Goal: Task Accomplishment & Management: Use online tool/utility

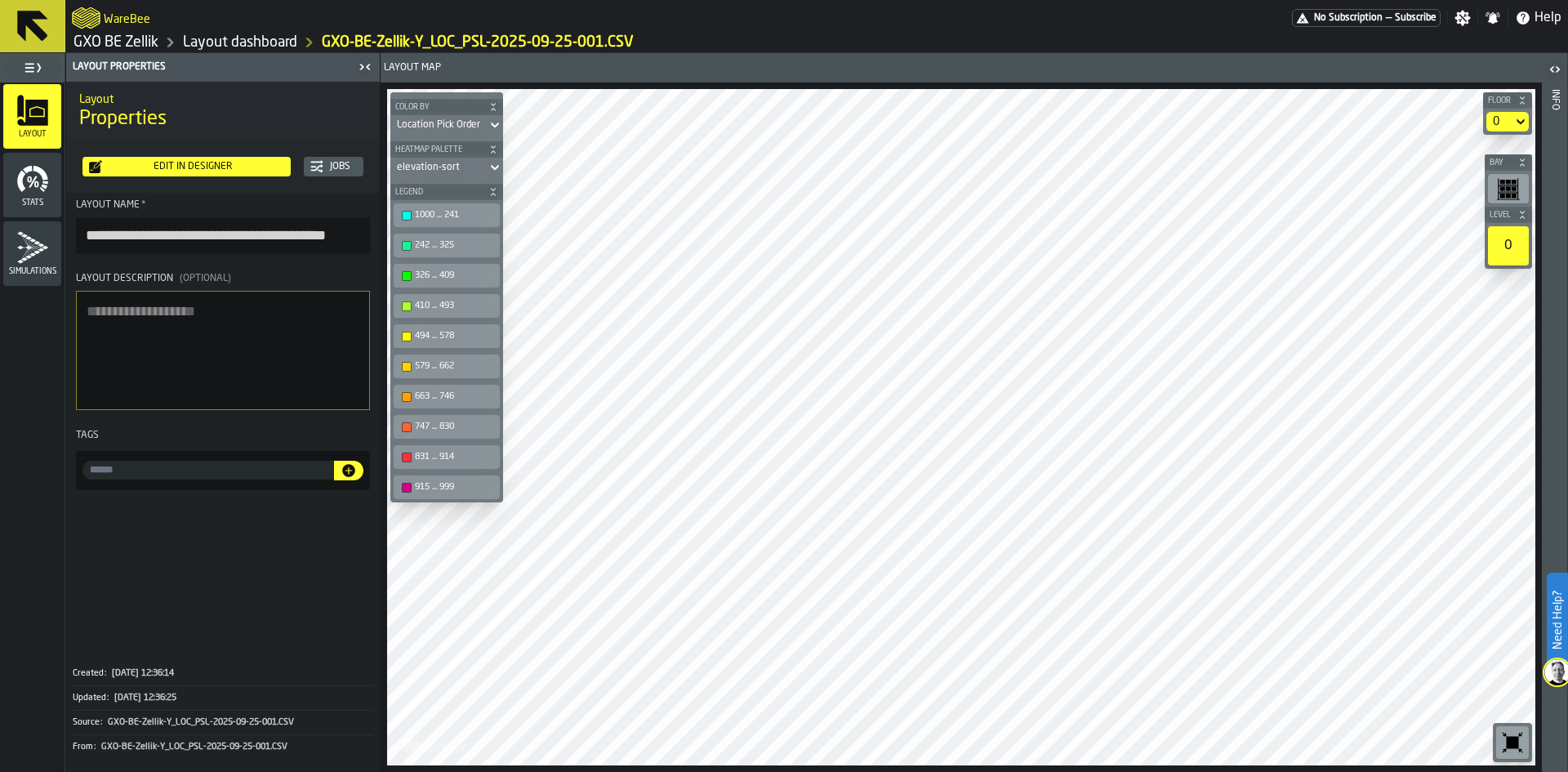
click at [209, 165] on div "Edit in Designer" at bounding box center [193, 166] width 182 height 11
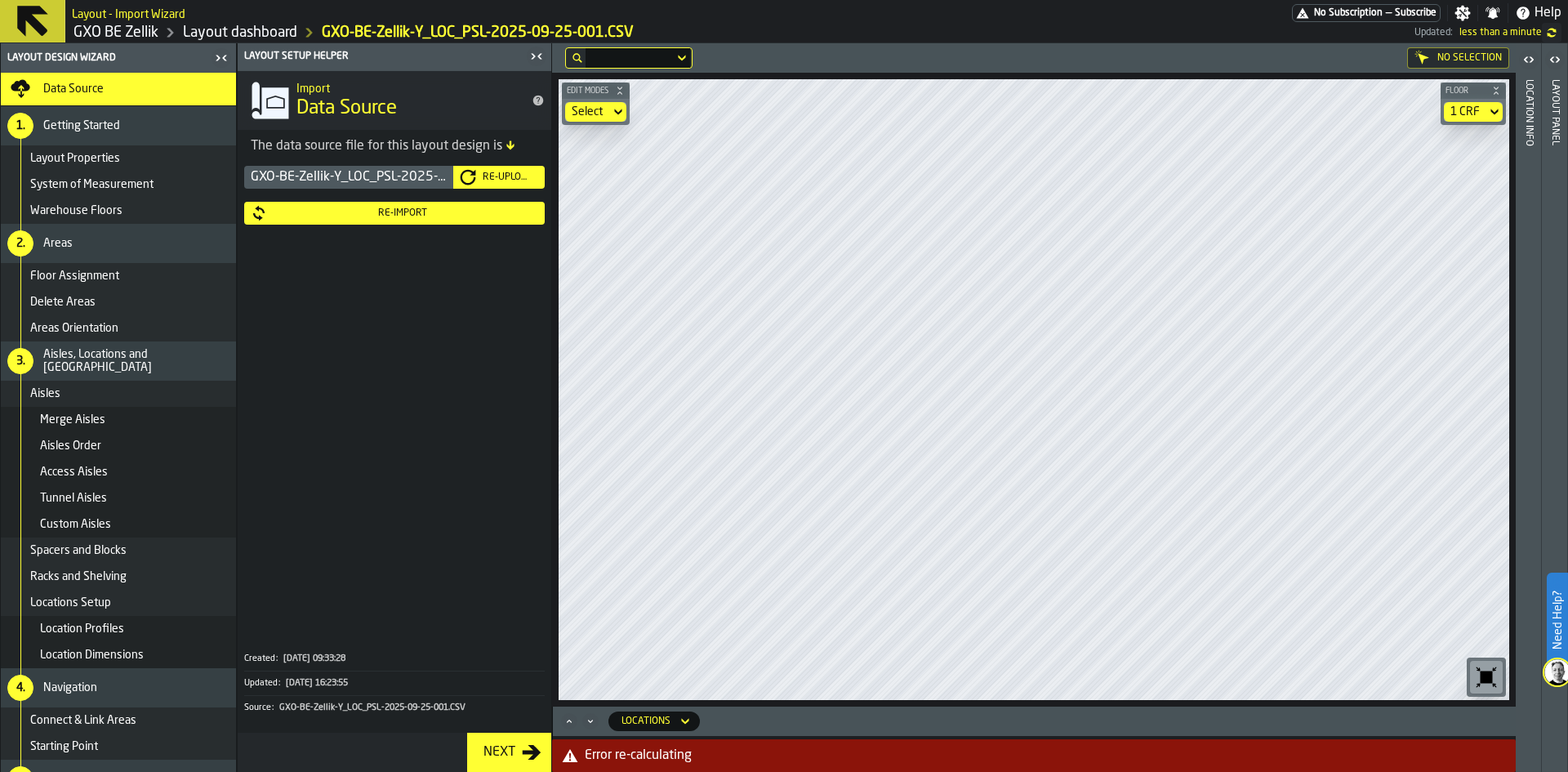
click at [46, 28] on icon at bounding box center [33, 21] width 39 height 39
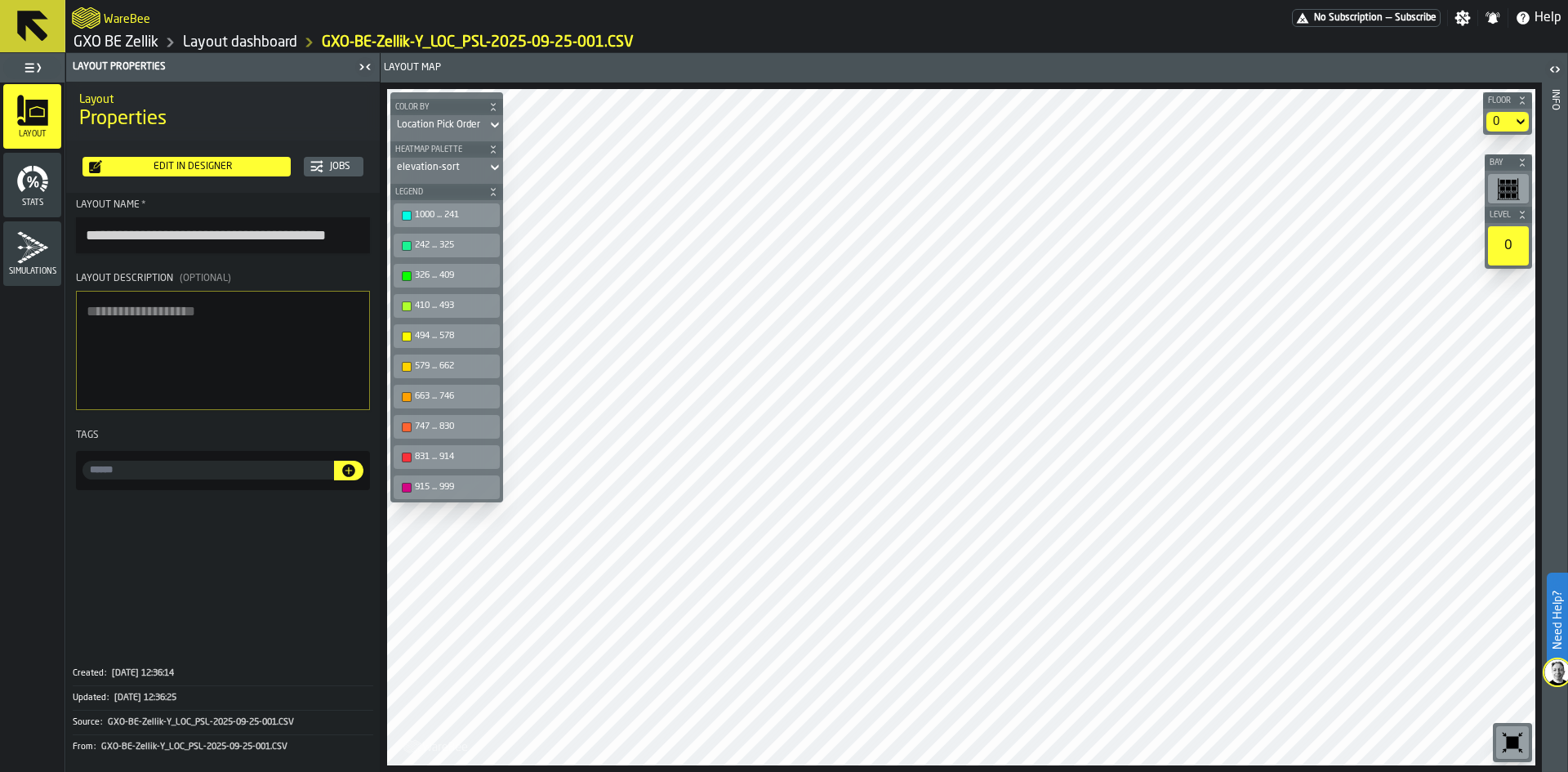
click at [224, 45] on link "Layout dashboard" at bounding box center [240, 42] width 115 height 18
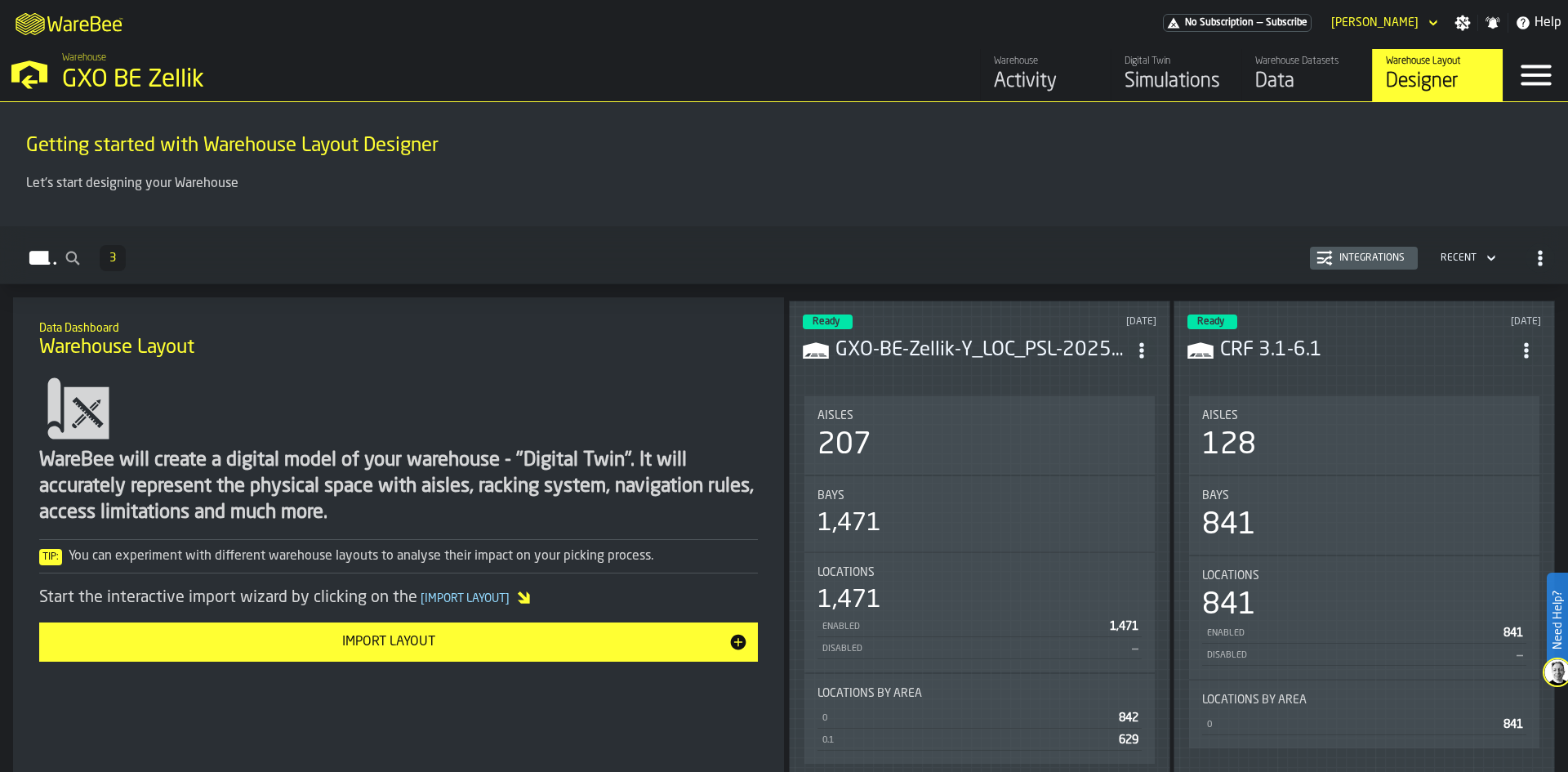
click at [1273, 79] on div "Data" at bounding box center [1307, 81] width 103 height 26
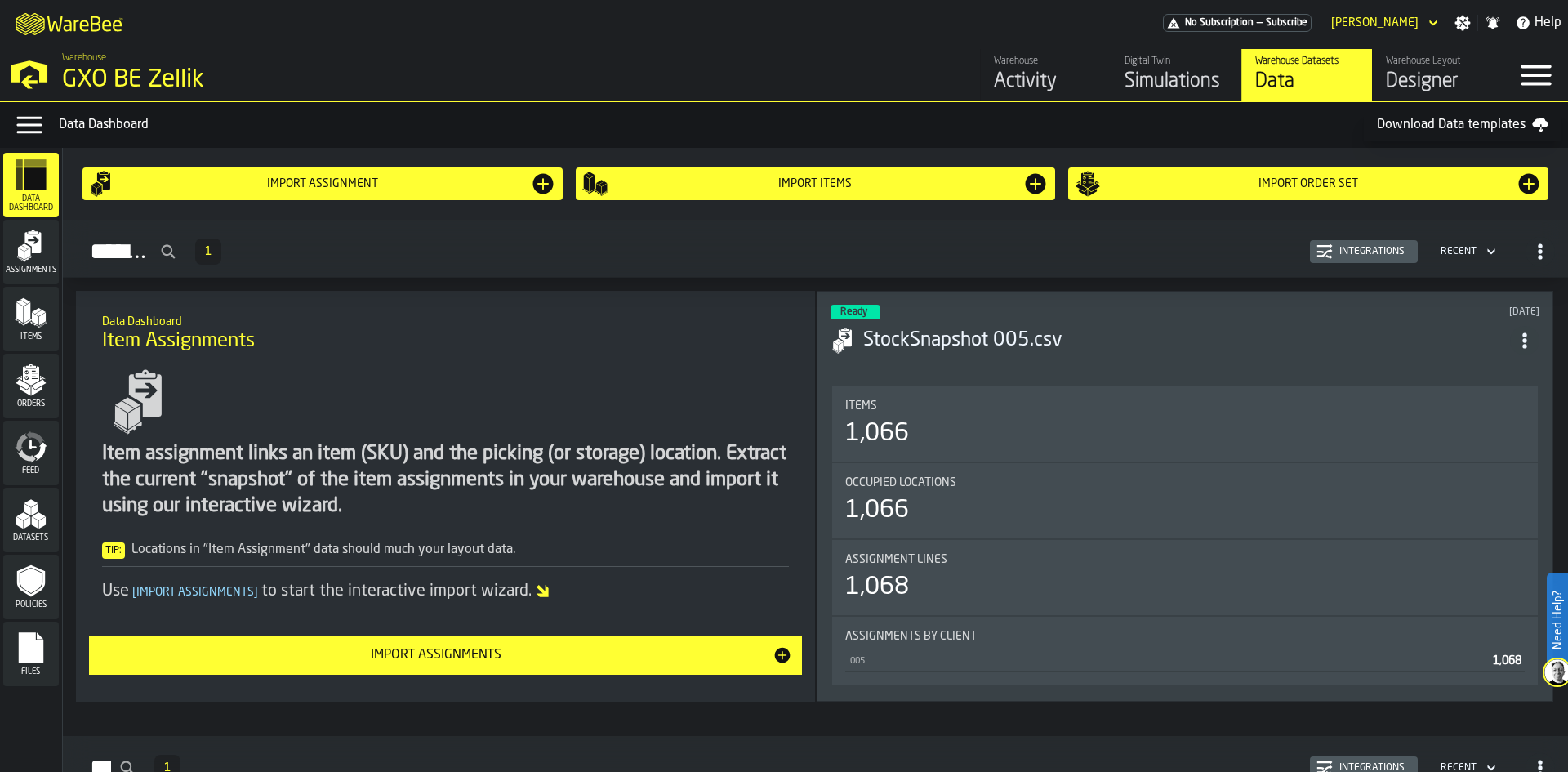
click at [1168, 183] on div "Import Order Set" at bounding box center [1308, 184] width 415 height 13
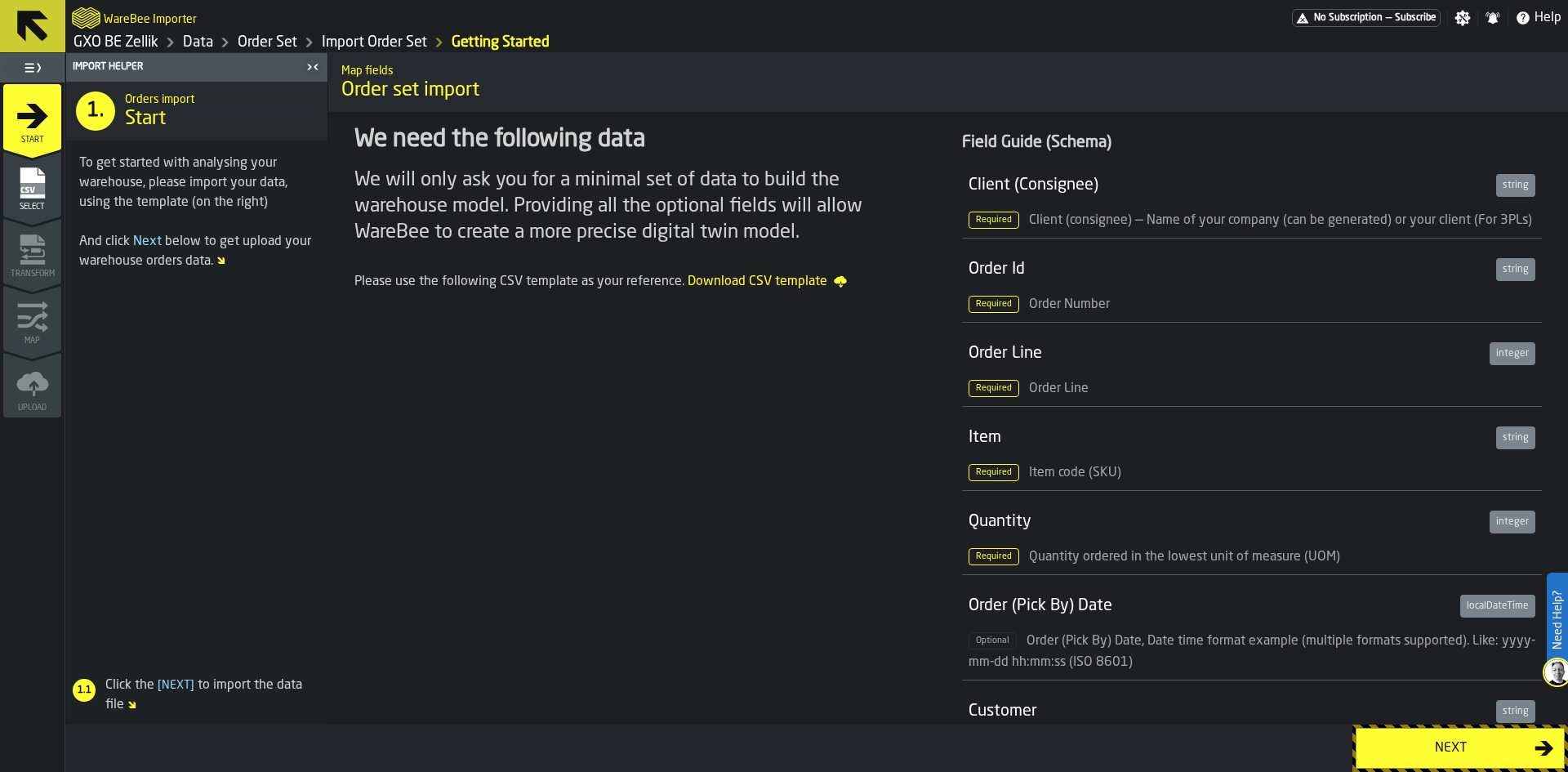
click at [47, 189] on icon "menu Select" at bounding box center [33, 183] width 33 height 33
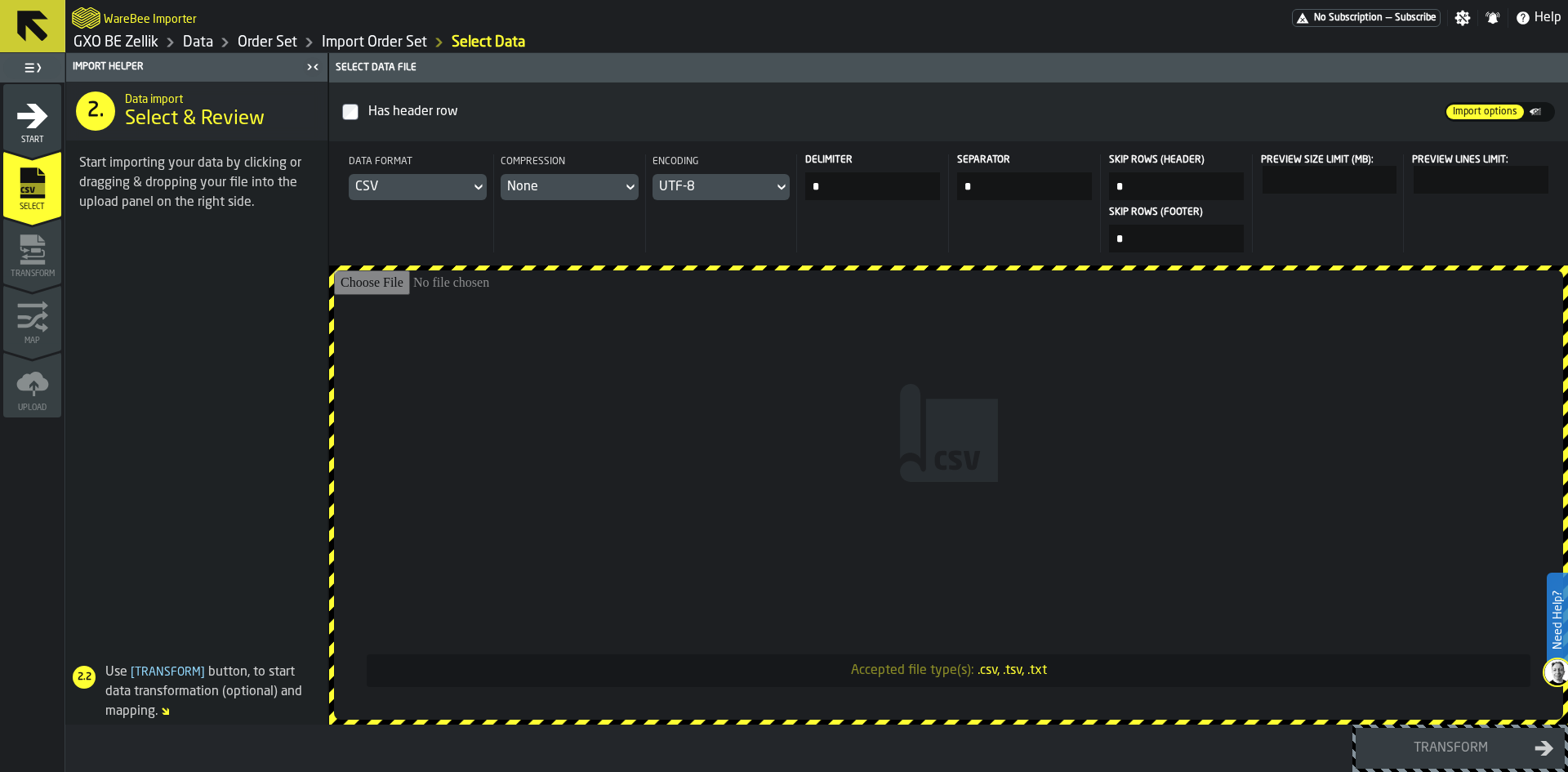
click at [19, 133] on div "Start" at bounding box center [32, 121] width 58 height 45
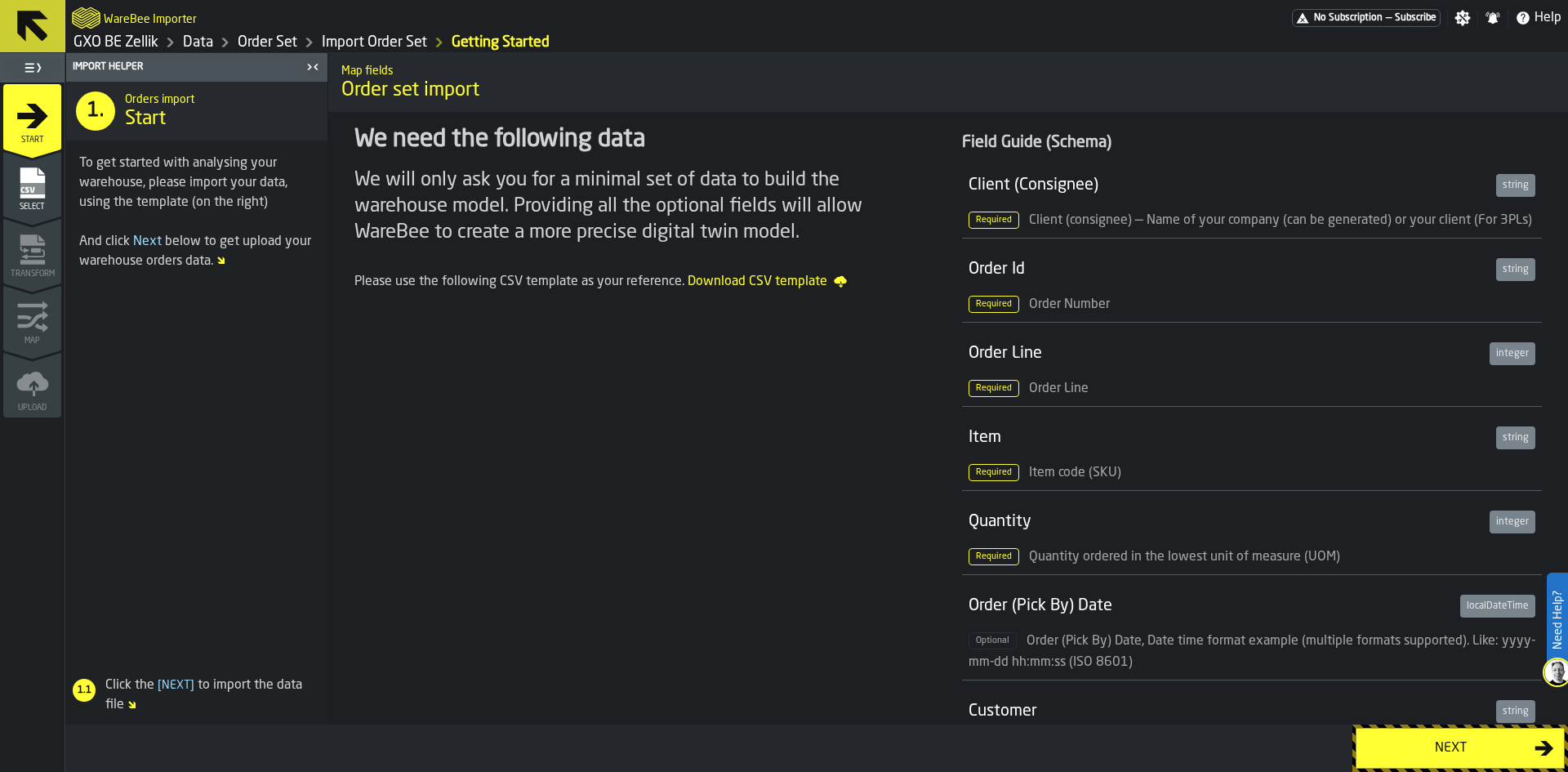
click at [416, 90] on span "Order set import" at bounding box center [947, 90] width 1213 height 26
click at [417, 90] on span "Order set import" at bounding box center [947, 90] width 1213 height 26
click at [146, 242] on span "Next" at bounding box center [147, 242] width 29 height 13
click at [160, 242] on span "Next" at bounding box center [147, 242] width 29 height 13
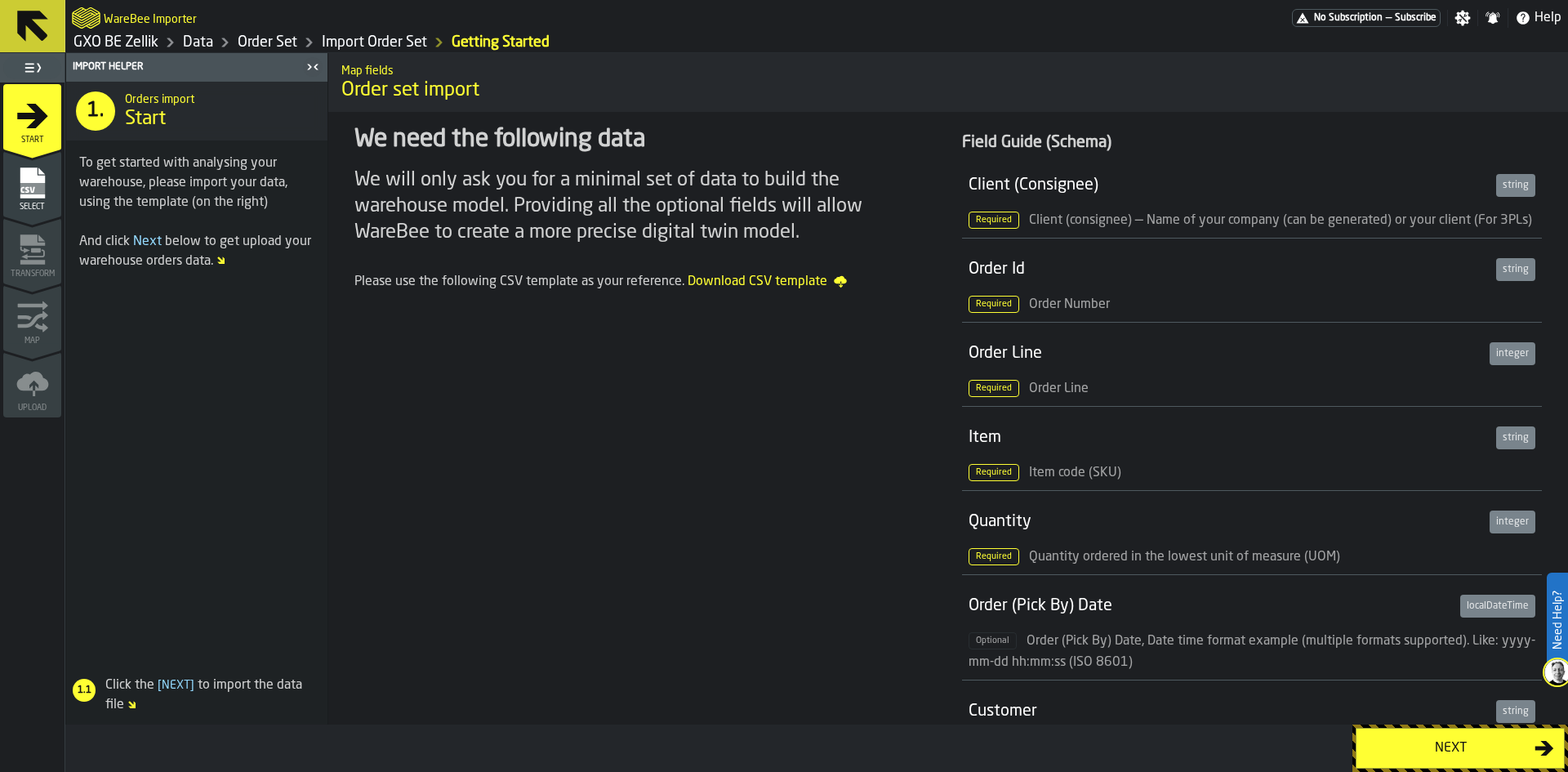
click at [389, 42] on link "Import Order Set" at bounding box center [374, 42] width 105 height 18
click at [30, 64] on icon "button-toggle-Toggle Full Menu" at bounding box center [29, 67] width 9 height 9
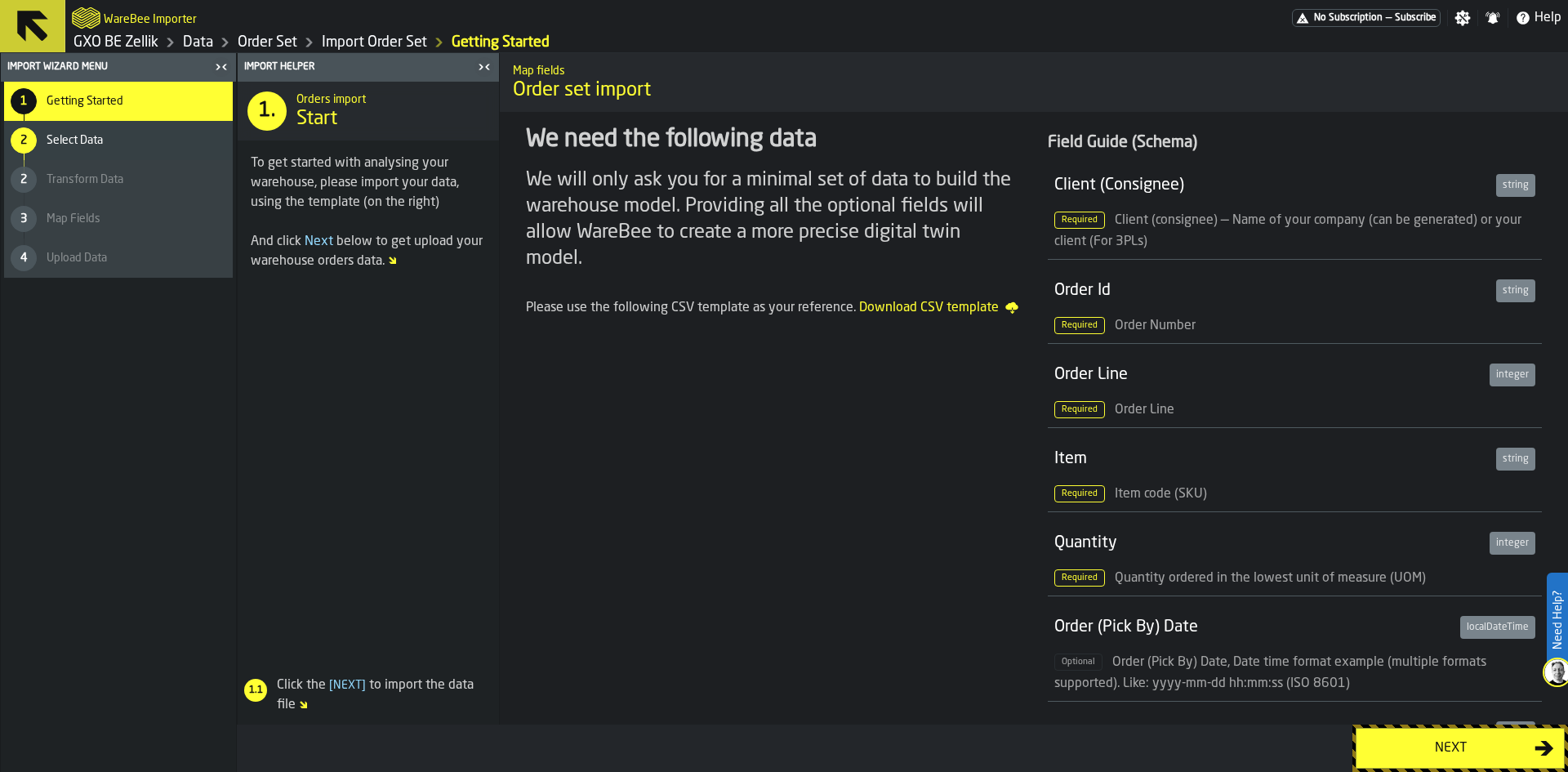
click at [347, 46] on link "Import Order Set" at bounding box center [374, 42] width 105 height 18
click at [250, 40] on link "Order Set" at bounding box center [268, 42] width 59 height 18
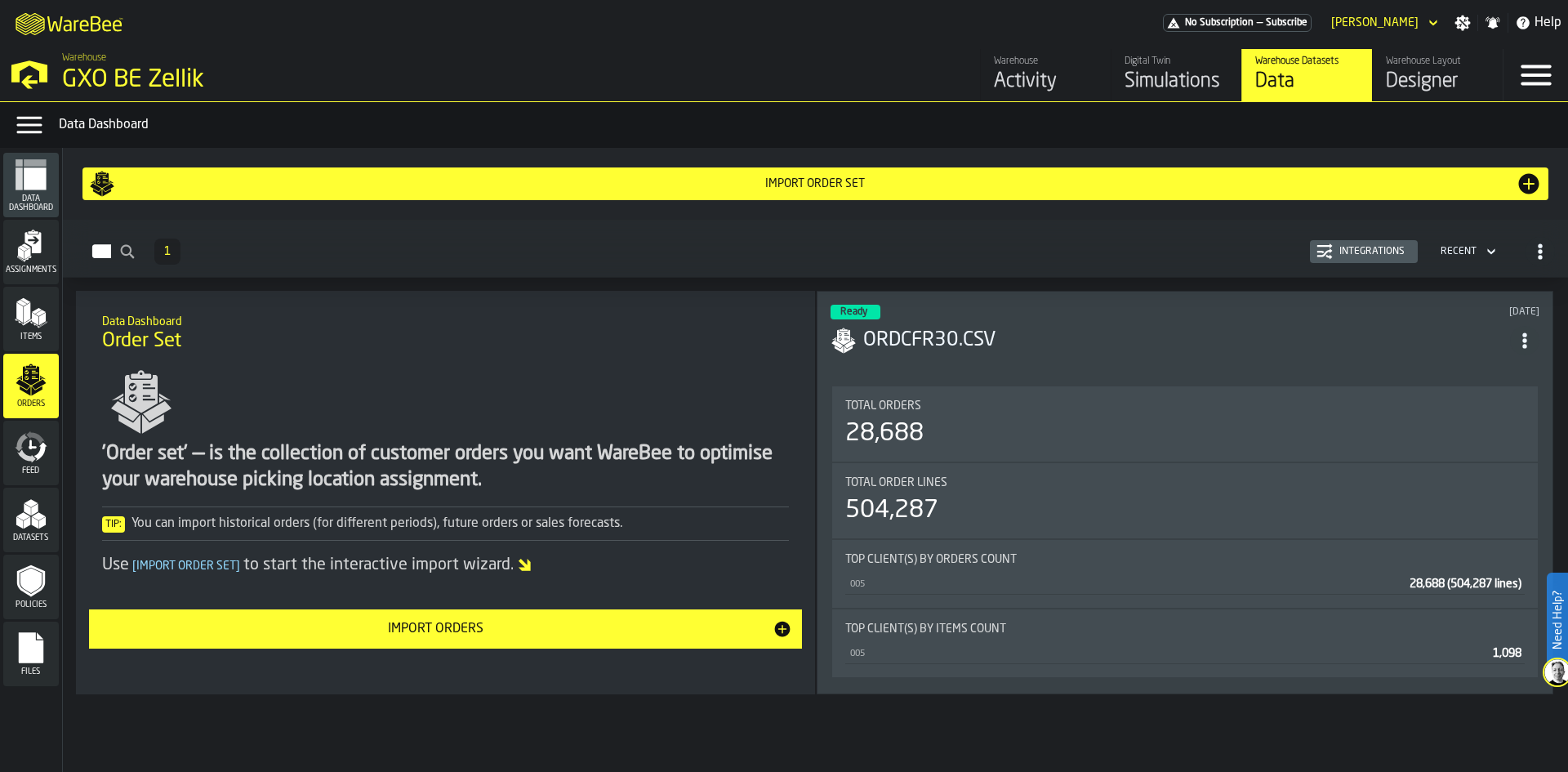
click at [727, 194] on div "Import Order Set" at bounding box center [815, 183] width 1452 height 26
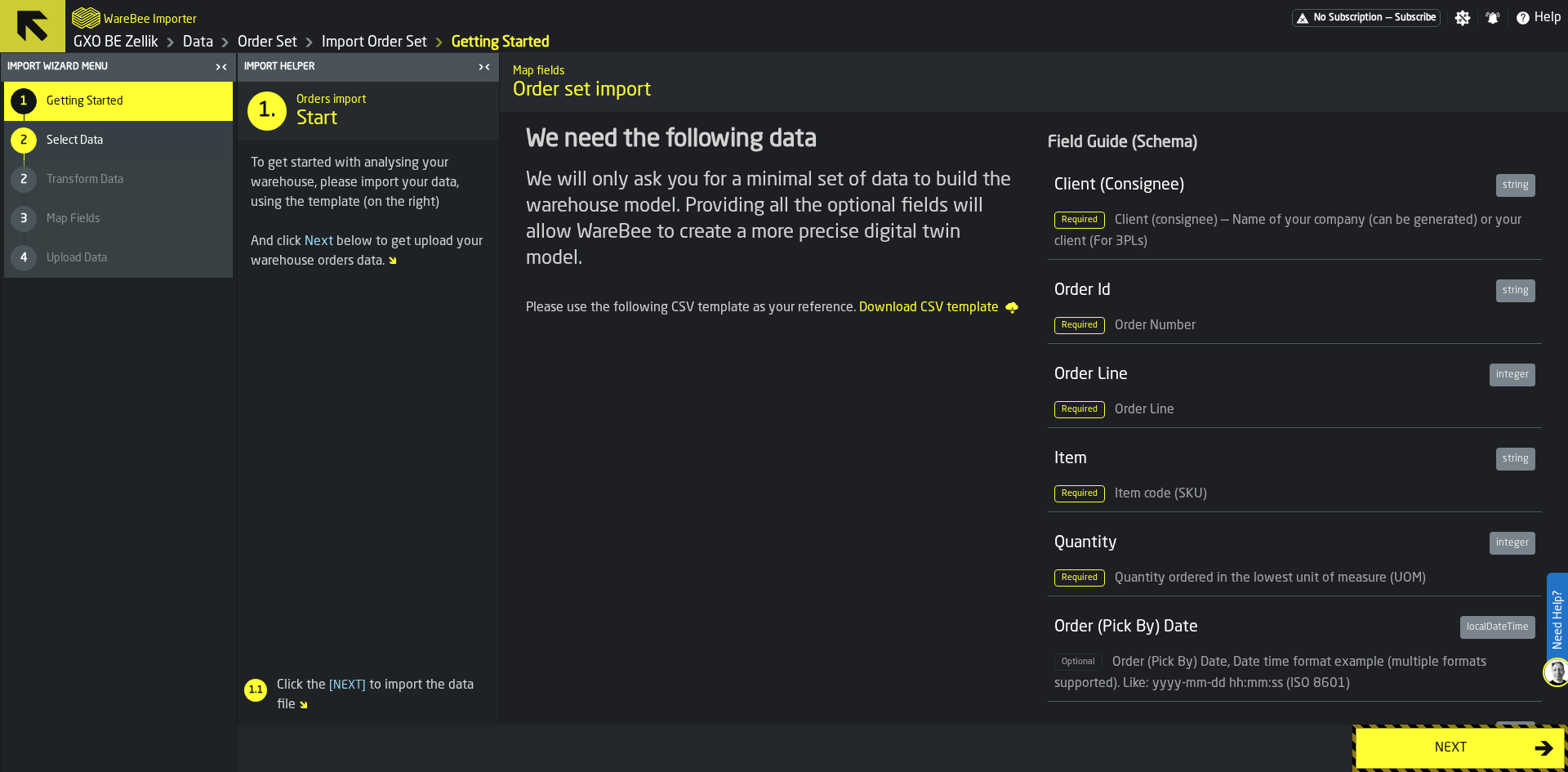
click at [185, 136] on div "Select Data" at bounding box center [137, 141] width 180 height 13
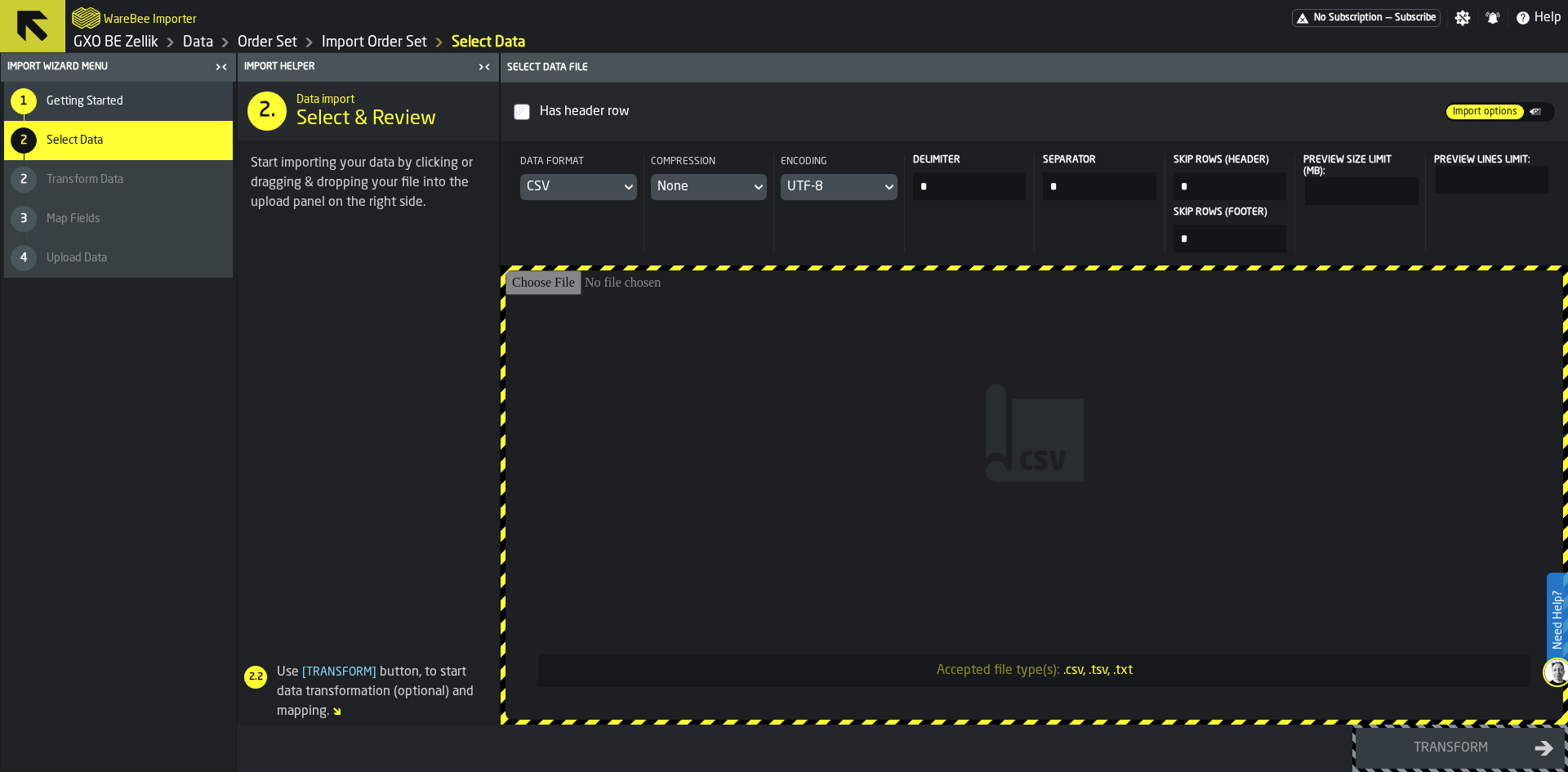
click at [1506, 112] on span "Import options" at bounding box center [1484, 111] width 77 height 14
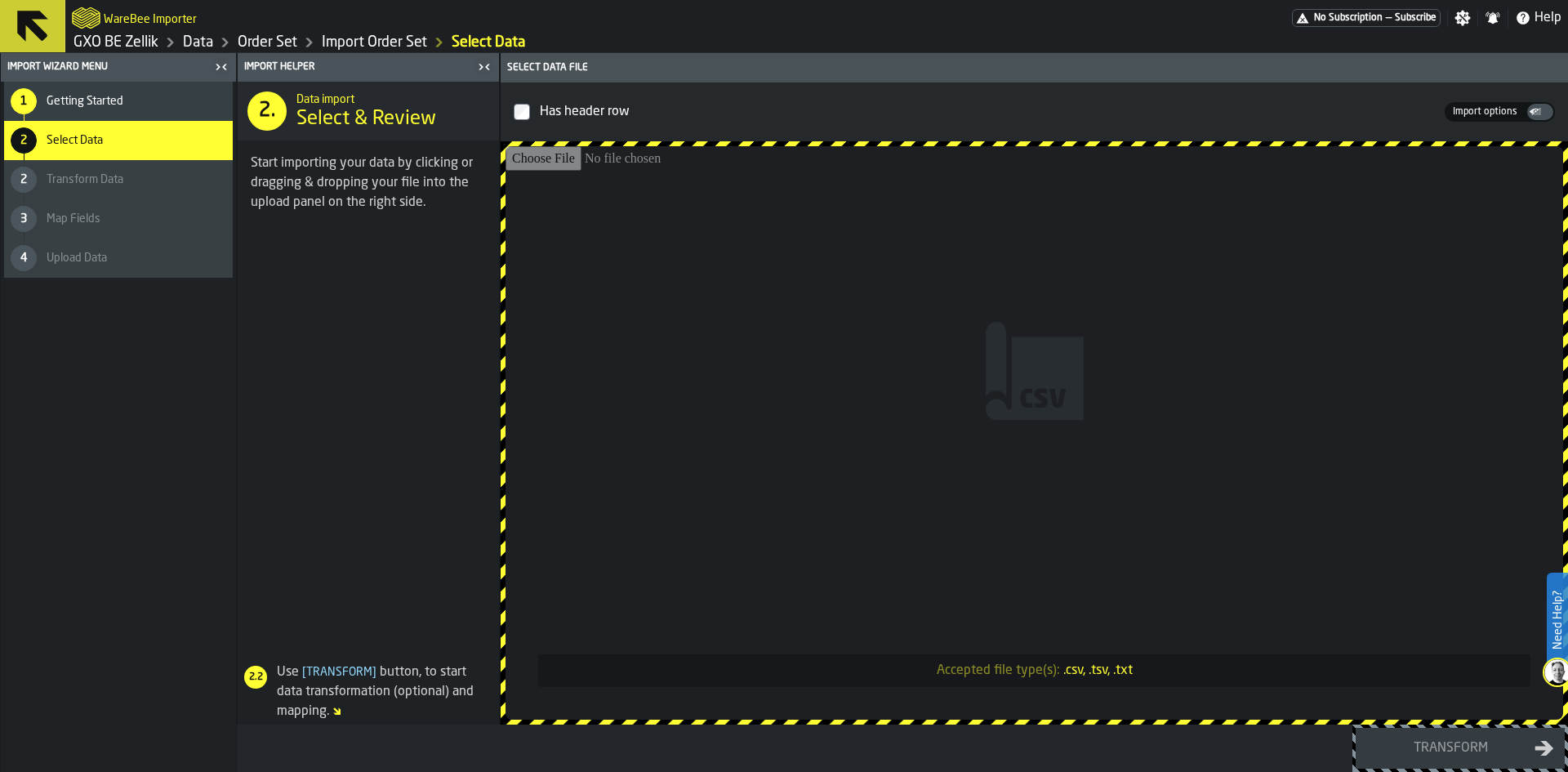
click at [1506, 112] on span "Import options" at bounding box center [1484, 111] width 77 height 14
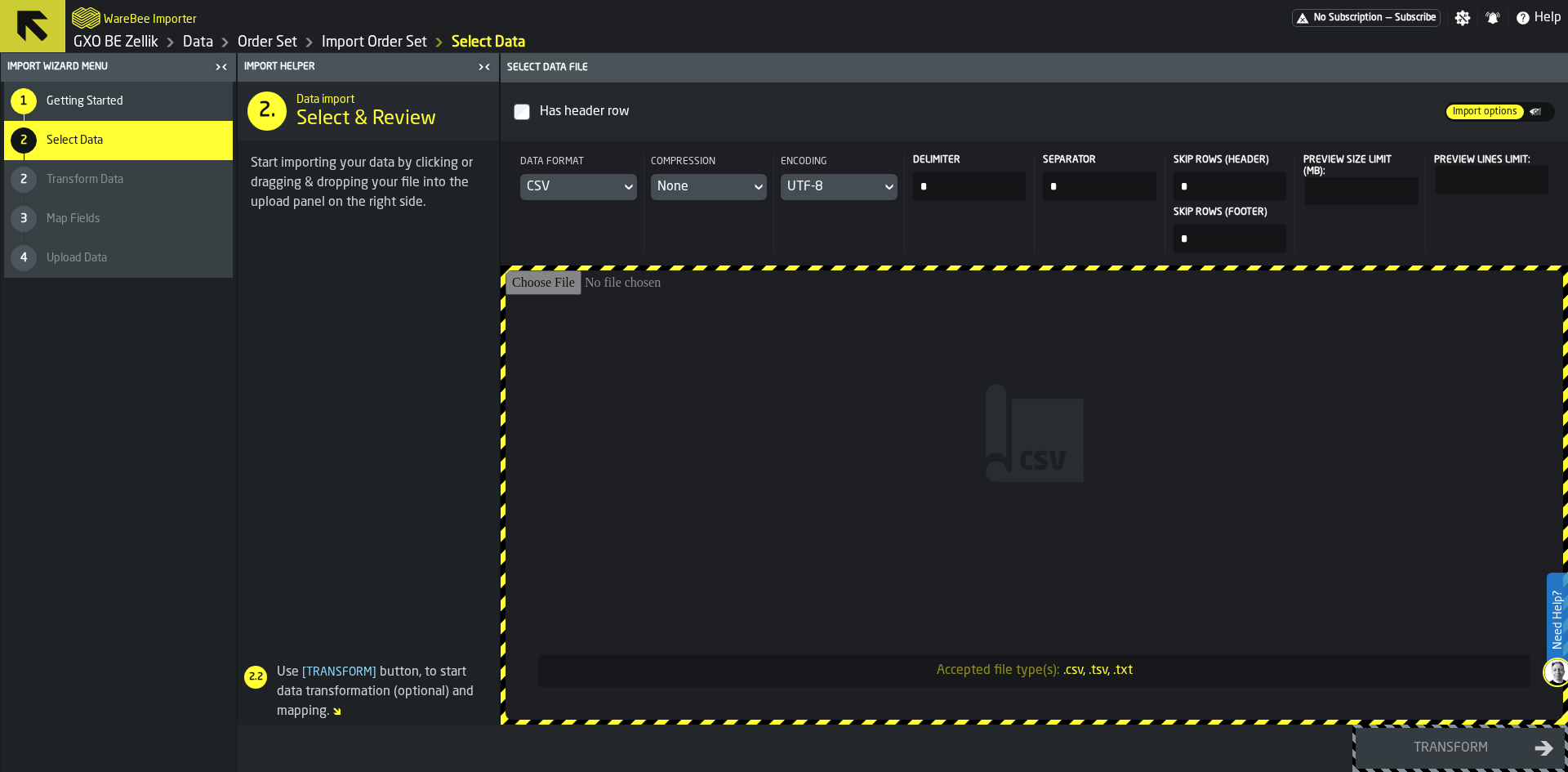
click at [383, 46] on link "Import Order Set" at bounding box center [374, 42] width 105 height 18
click at [273, 48] on link "Order Set" at bounding box center [268, 42] width 59 height 18
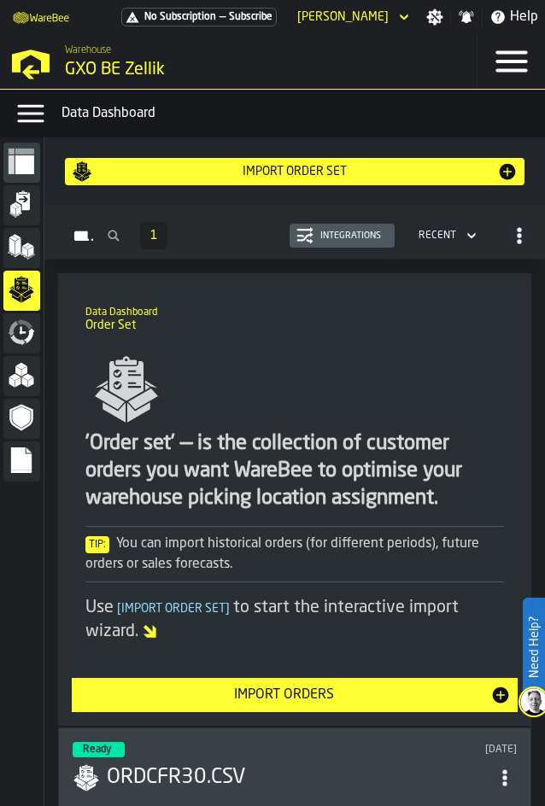
click at [472, 237] on icon "button-Orders" at bounding box center [471, 235] width 17 height 20
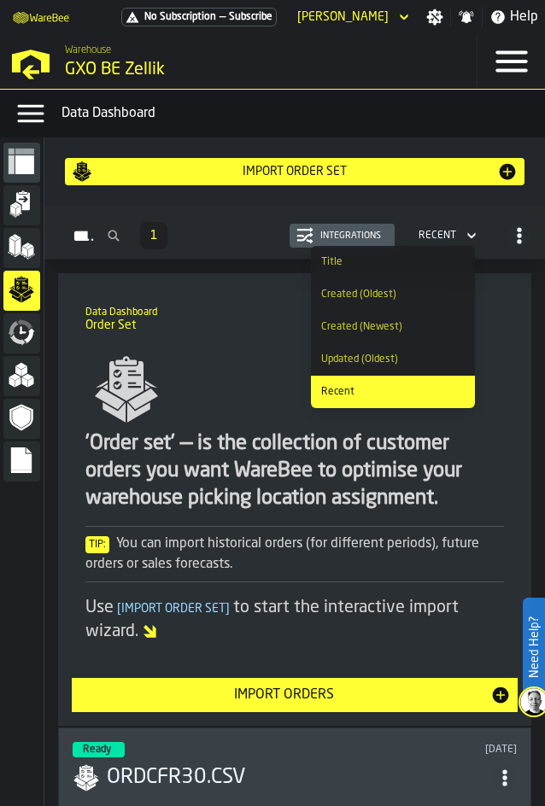
click at [17, 214] on polygon "menu Assignments" at bounding box center [18, 209] width 5 height 9
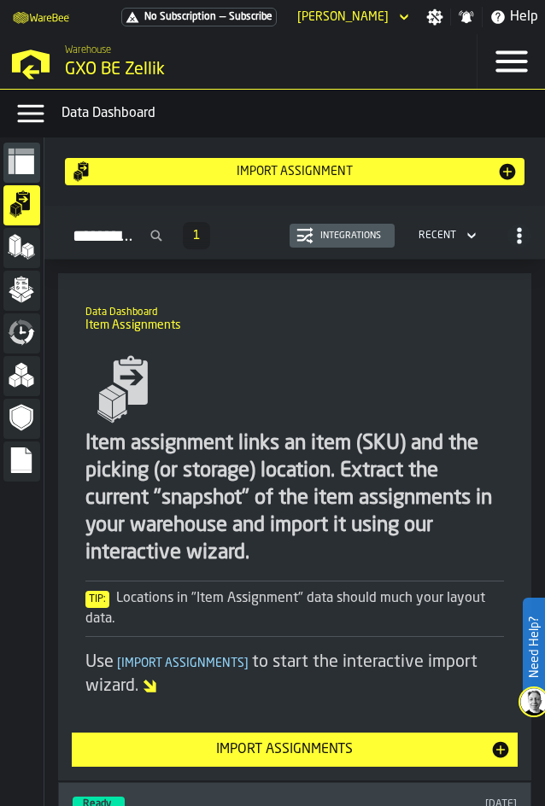
click at [33, 258] on icon "menu Items" at bounding box center [21, 246] width 27 height 27
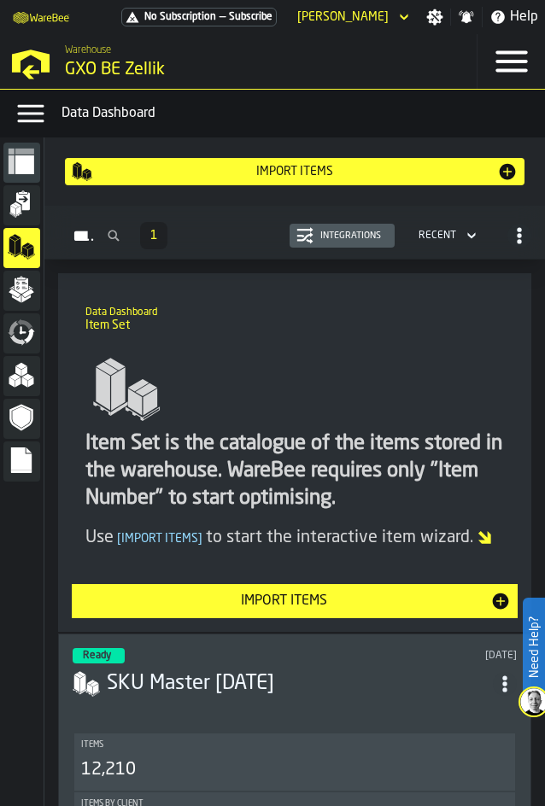
click at [367, 596] on div "Import Items" at bounding box center [285, 601] width 412 height 20
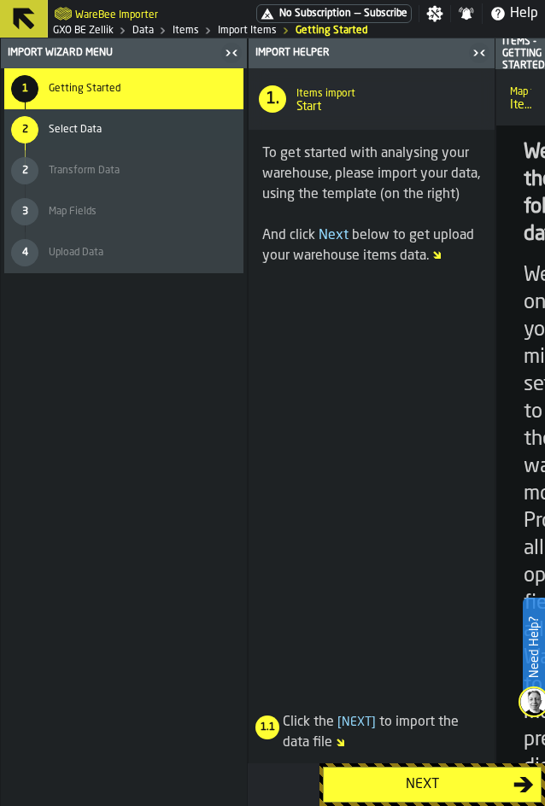
click at [453, 779] on div "Next" at bounding box center [422, 785] width 183 height 20
